Goal: Information Seeking & Learning: Learn about a topic

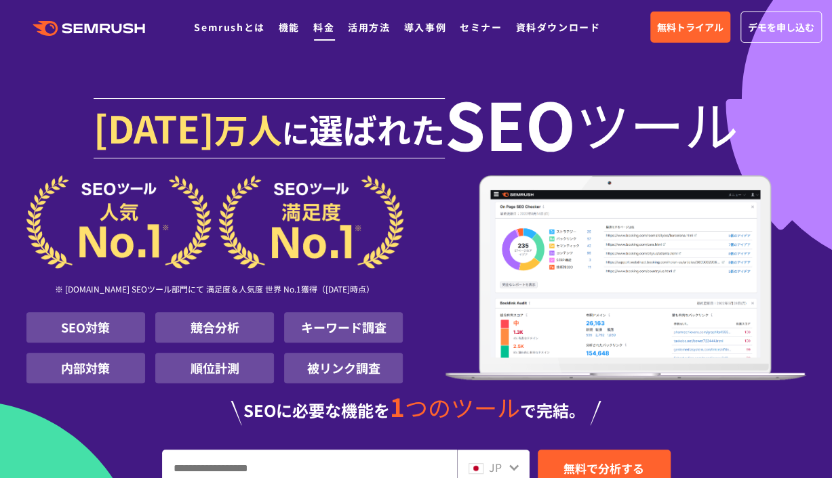
click at [319, 30] on link "料金" at bounding box center [323, 27] width 21 height 14
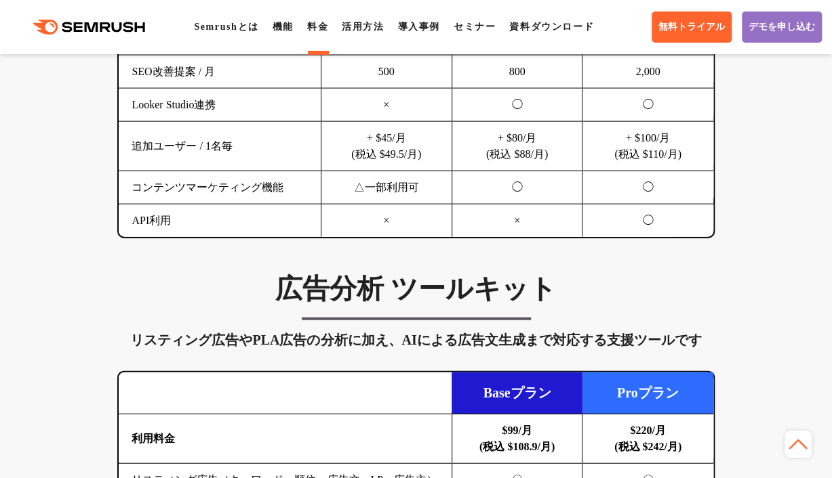
scroll to position [1643, 0]
